Goal: Task Accomplishment & Management: Complete application form

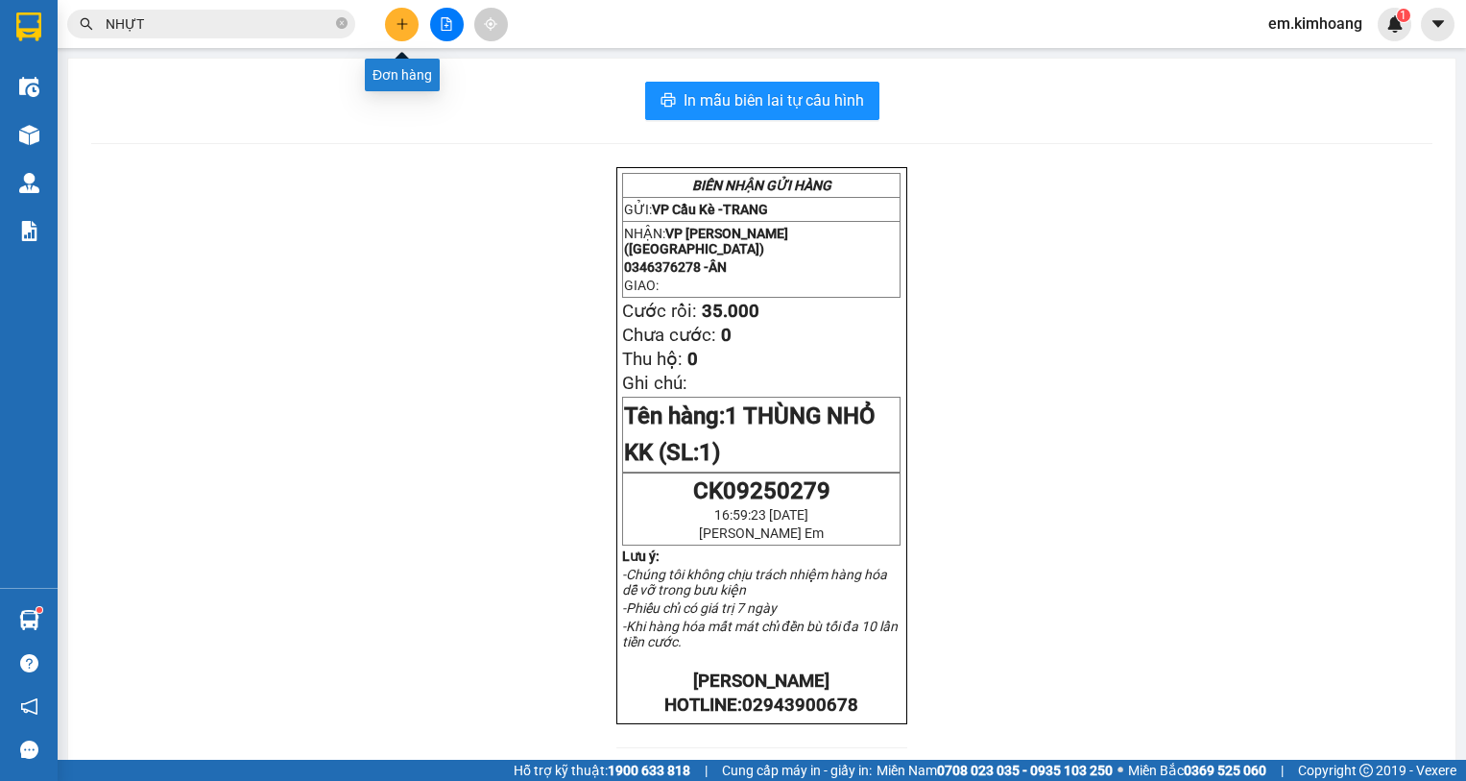
click at [410, 19] on button at bounding box center [402, 25] width 34 height 34
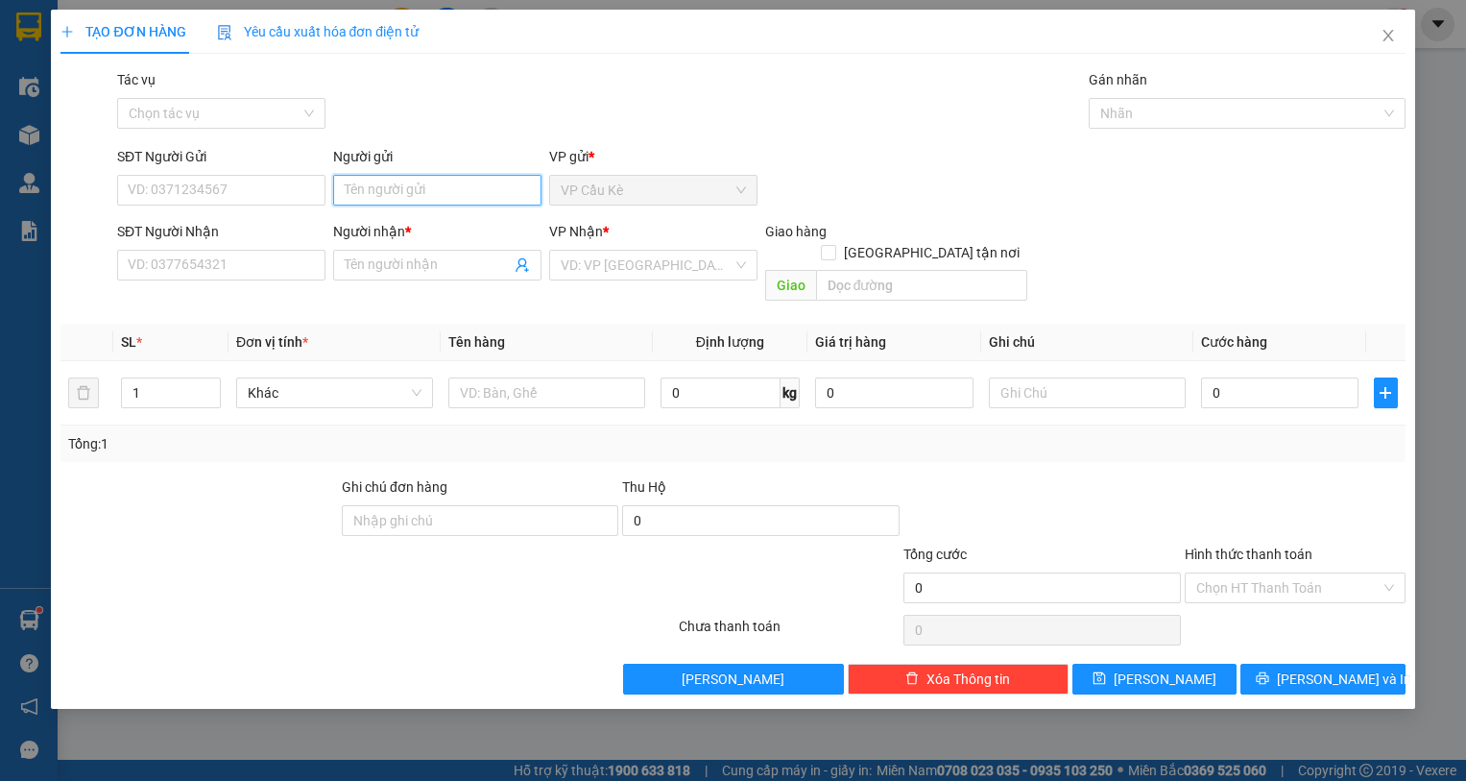
click at [388, 196] on input "Người gửi" at bounding box center [437, 190] width 208 height 31
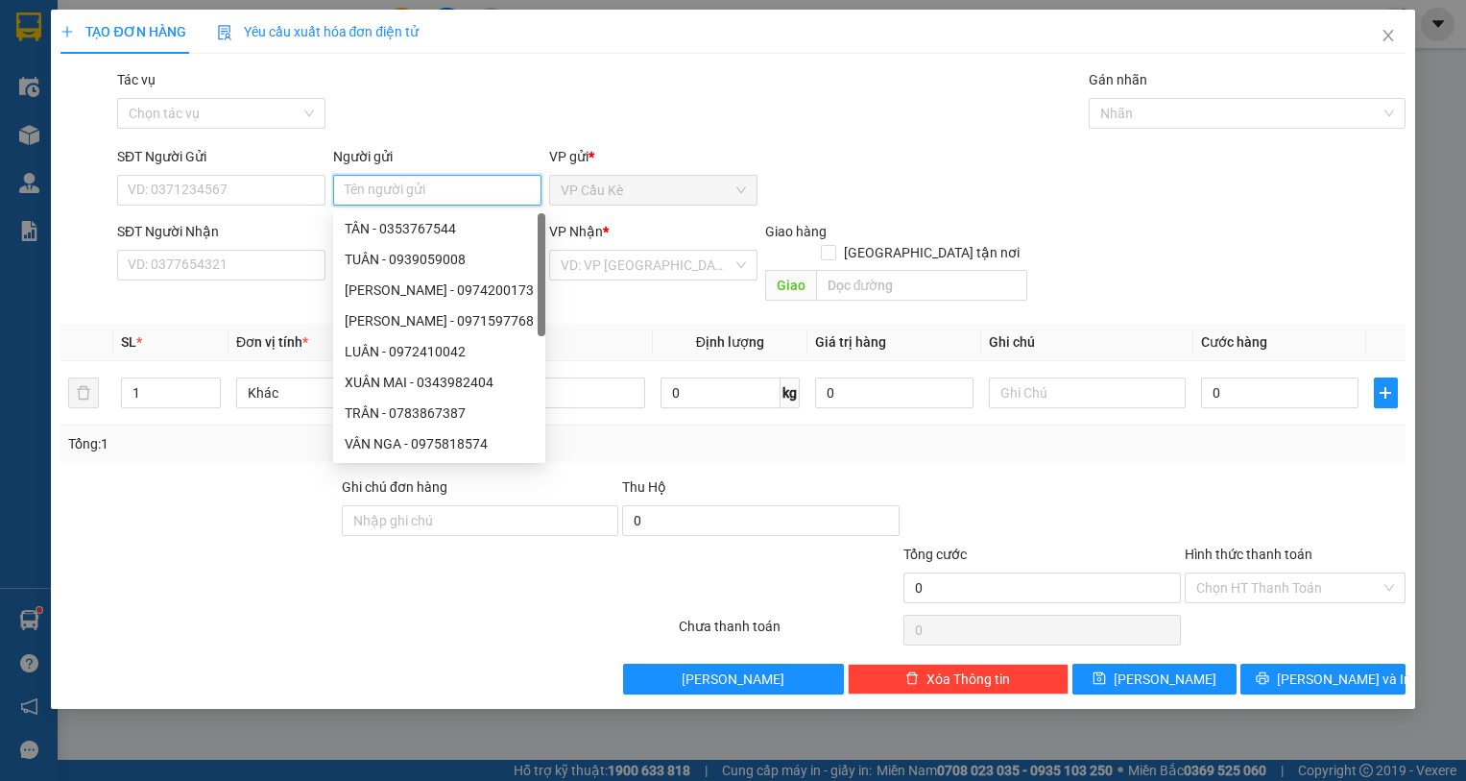
type input "F"
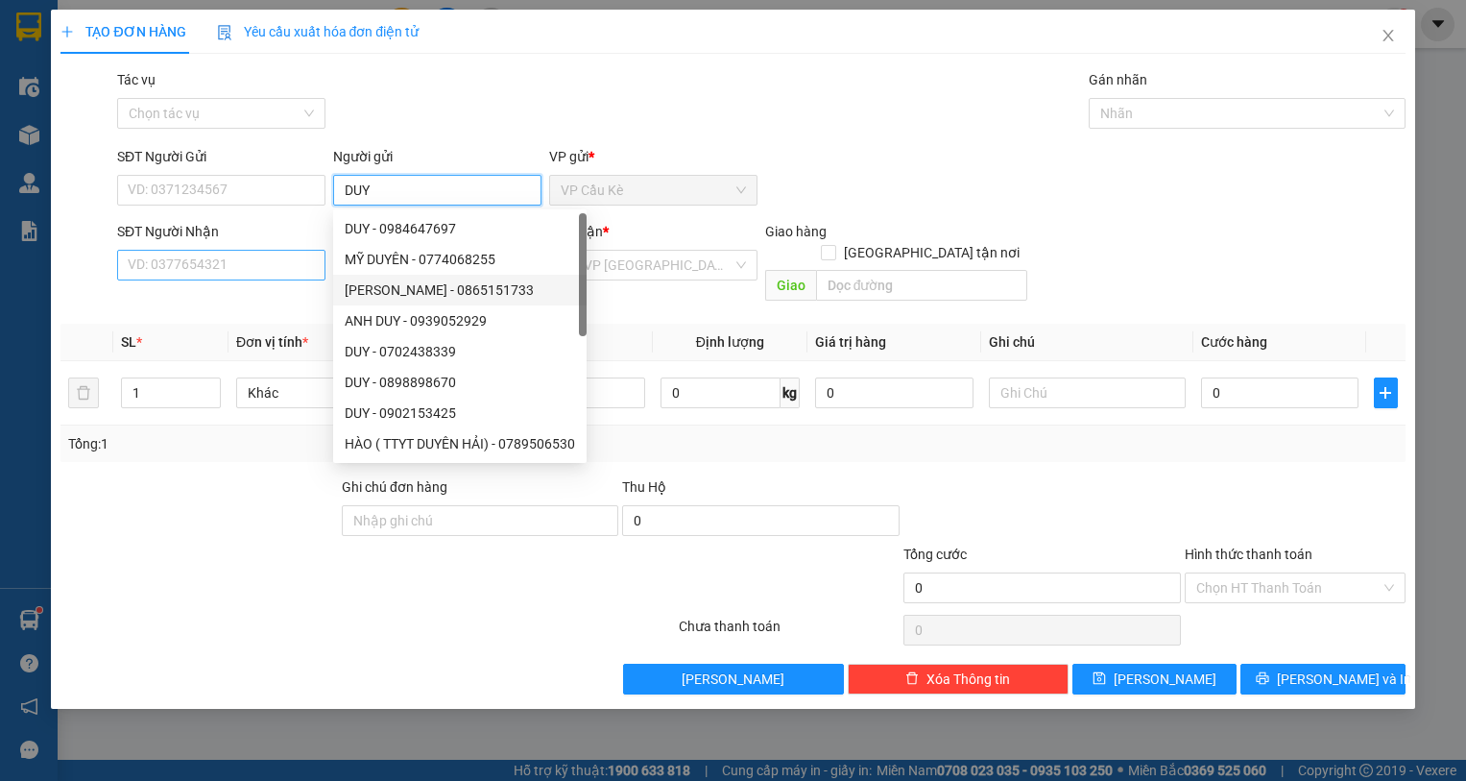
type input "DUY"
click at [285, 268] on input "SĐT Người Nhận" at bounding box center [221, 265] width 208 height 31
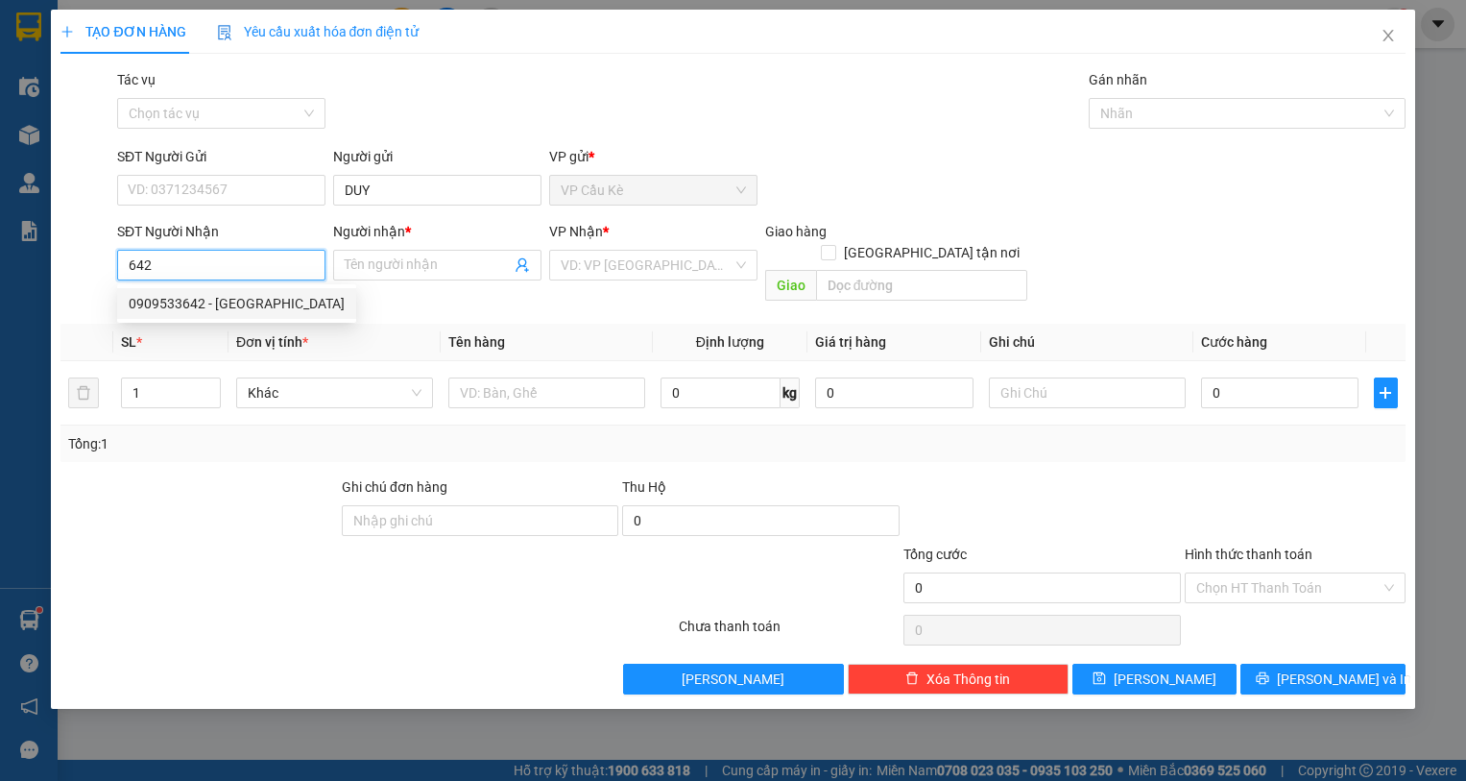
click at [289, 302] on div "0909533642 - [GEOGRAPHIC_DATA]" at bounding box center [237, 303] width 216 height 21
type input "0909533642"
type input "ĐAN"
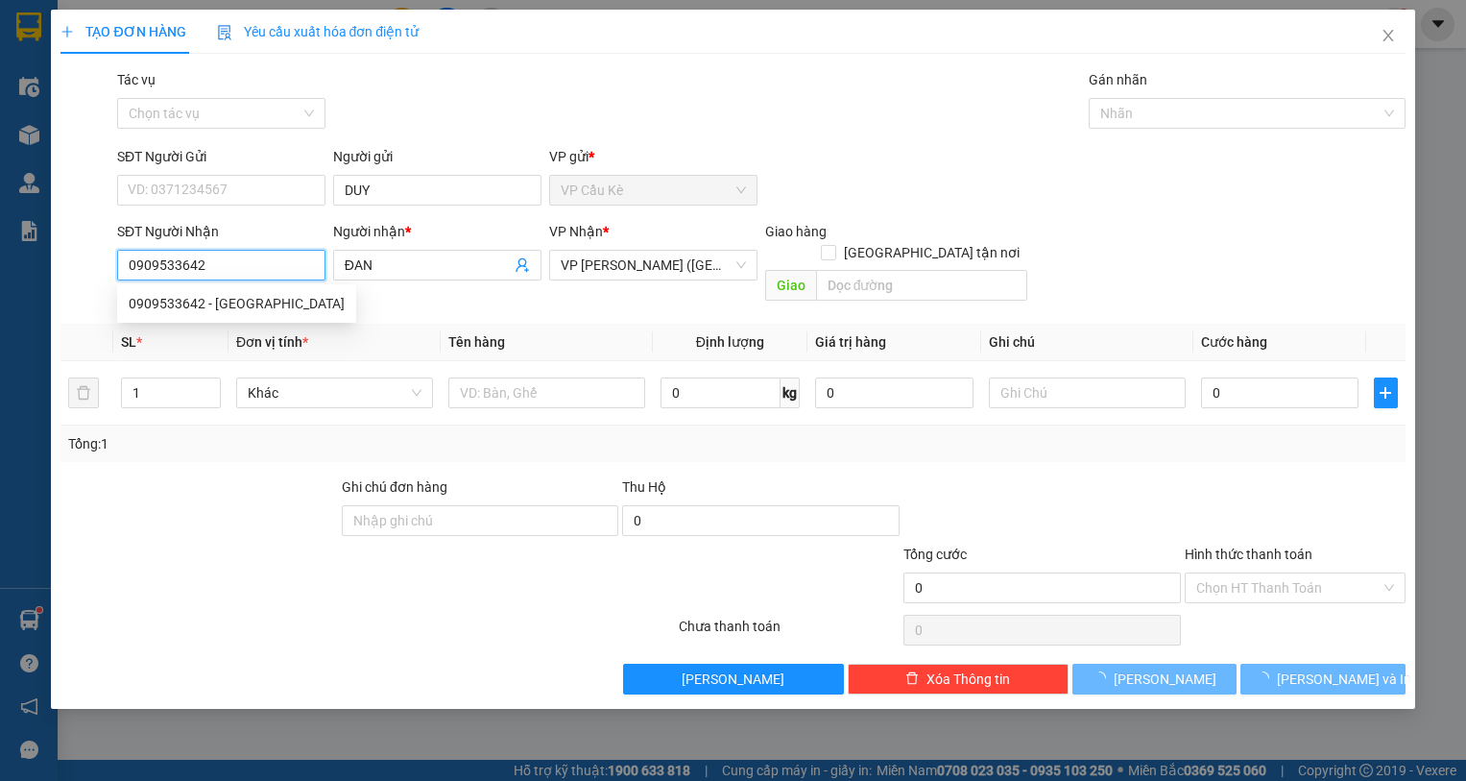
type input "50.000"
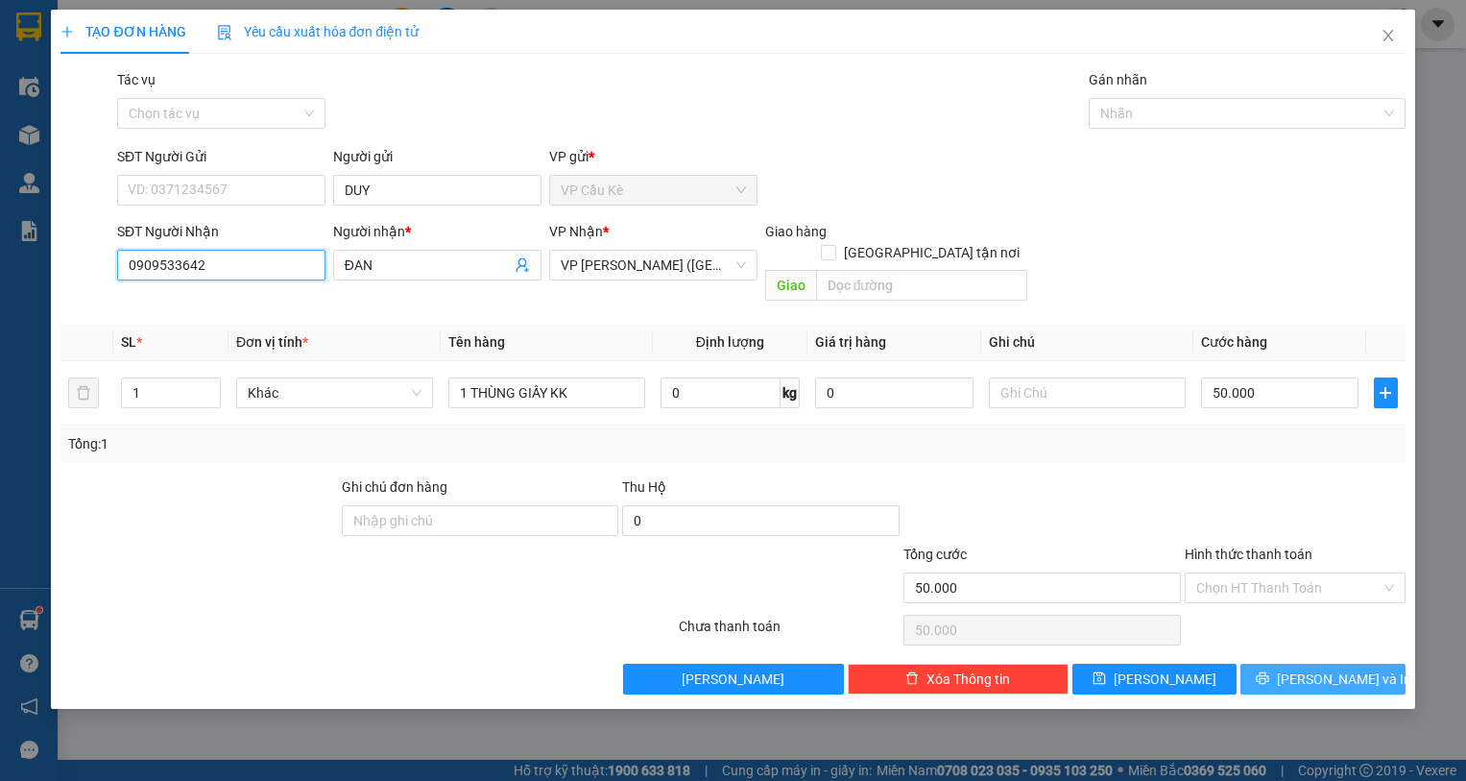
type input "0909533642"
click at [1333, 668] on span "[PERSON_NAME] và In" at bounding box center [1344, 678] width 134 height 21
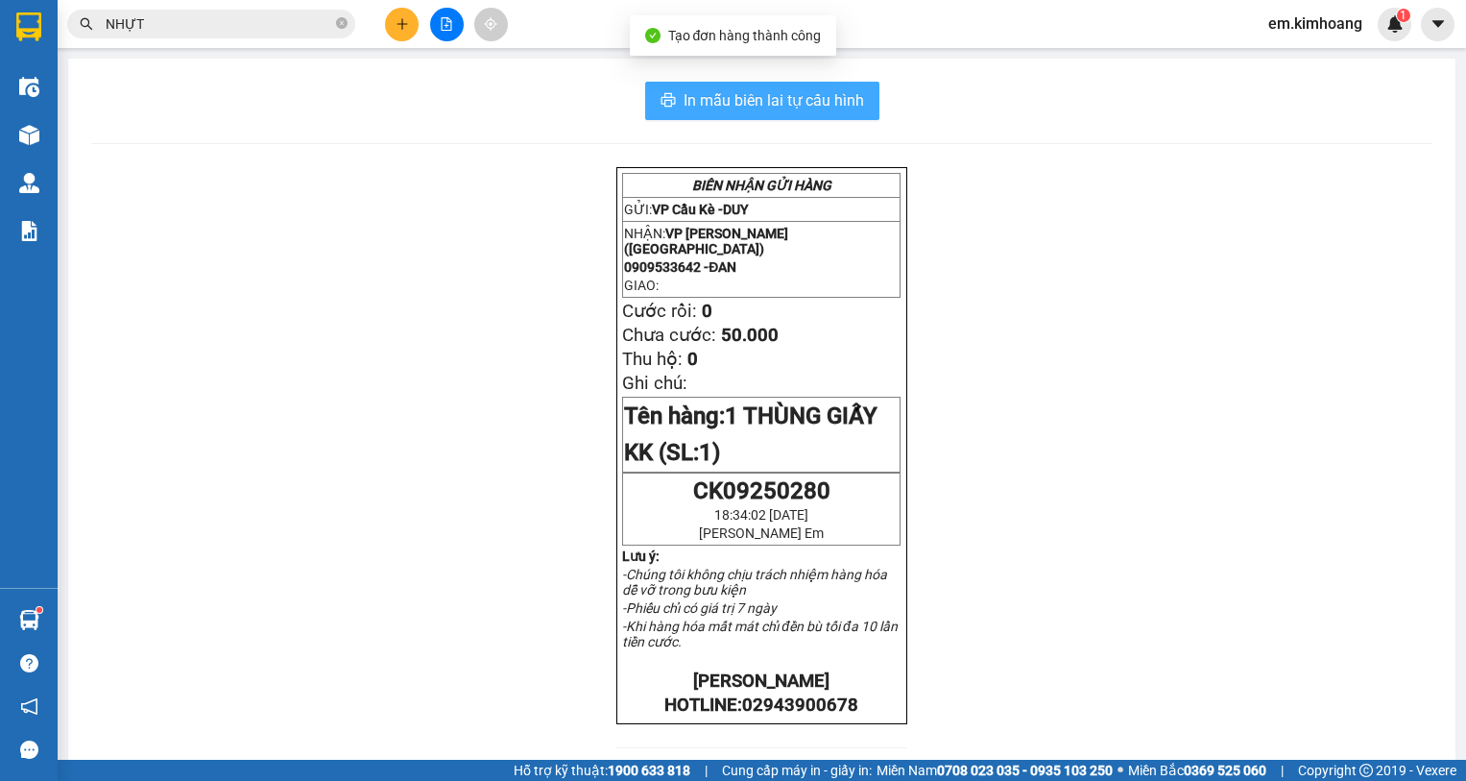
click at [729, 106] on span "In mẫu biên lai tự cấu hình" at bounding box center [774, 100] width 181 height 24
